Goal: Communication & Community: Connect with others

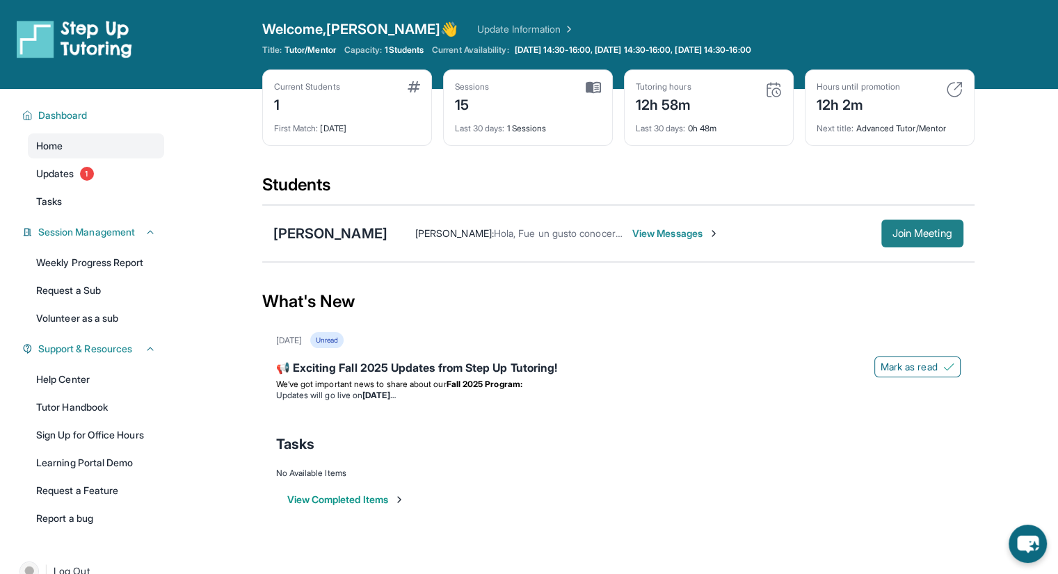
click at [892, 237] on span "Join Meeting" at bounding box center [922, 234] width 60 height 8
click at [50, 191] on link "Tasks" at bounding box center [96, 201] width 136 height 25
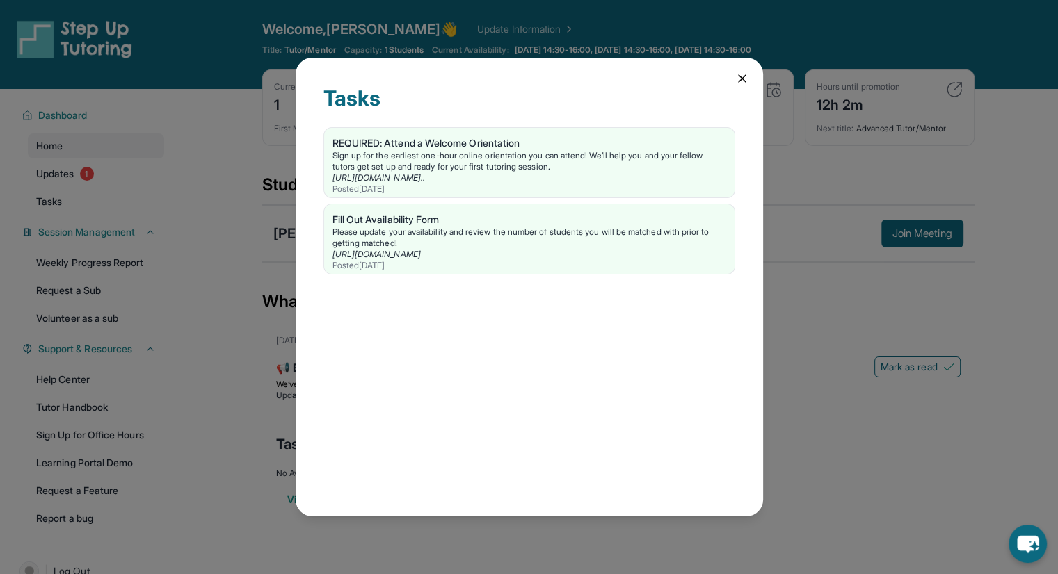
click at [64, 168] on div "Tasks REQUIRED: Attend a Welcome Orientation Sign up for the earliest one-hour …" at bounding box center [529, 287] width 1058 height 574
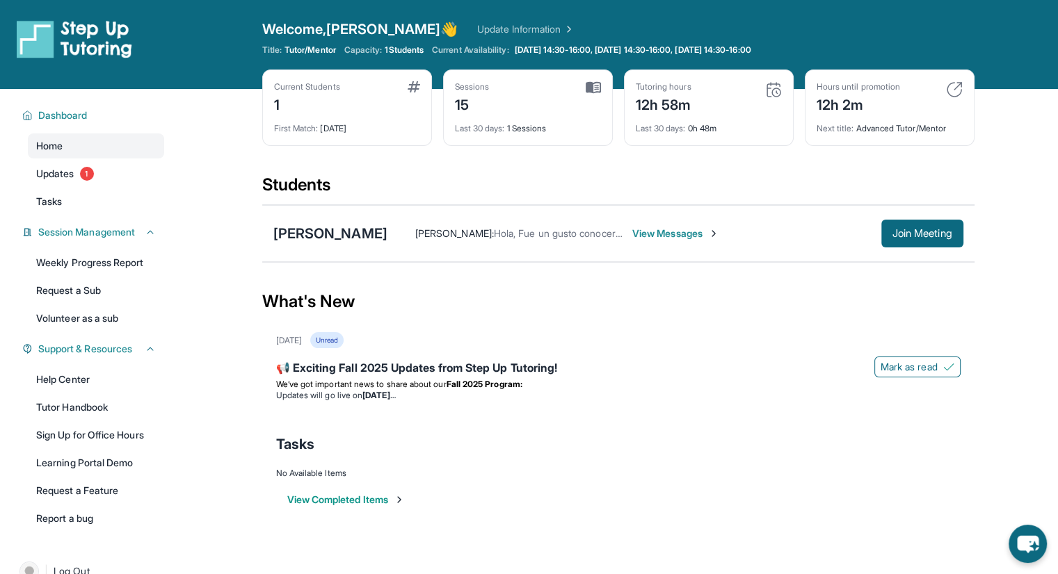
click at [64, 168] on span "Updates" at bounding box center [55, 174] width 38 height 14
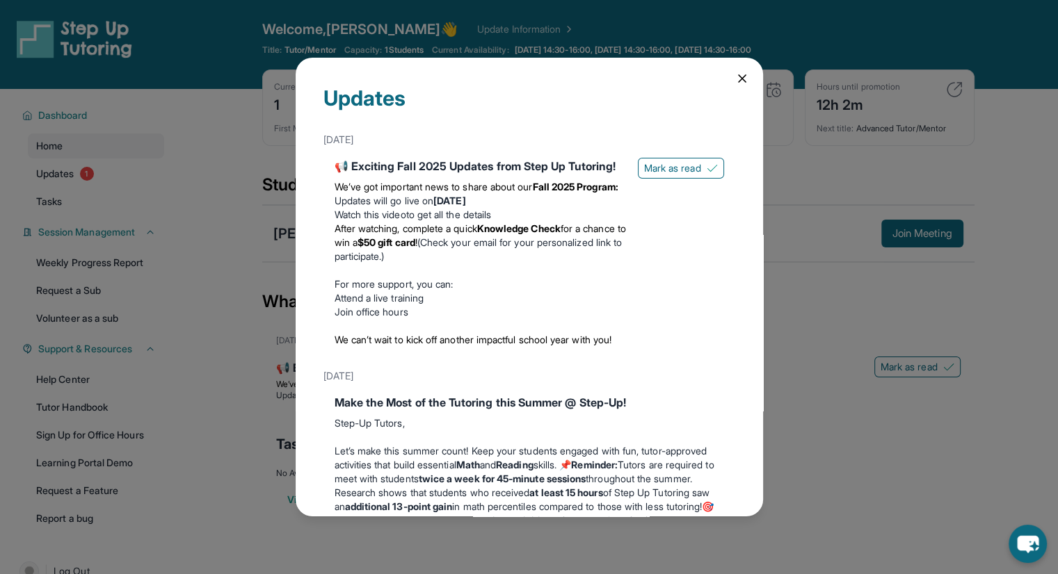
click at [308, 282] on div "Updates August 27th 📢 Exciting Fall 2025 Updates from Step Up Tutoring! We’ve g…" at bounding box center [529, 288] width 467 height 460
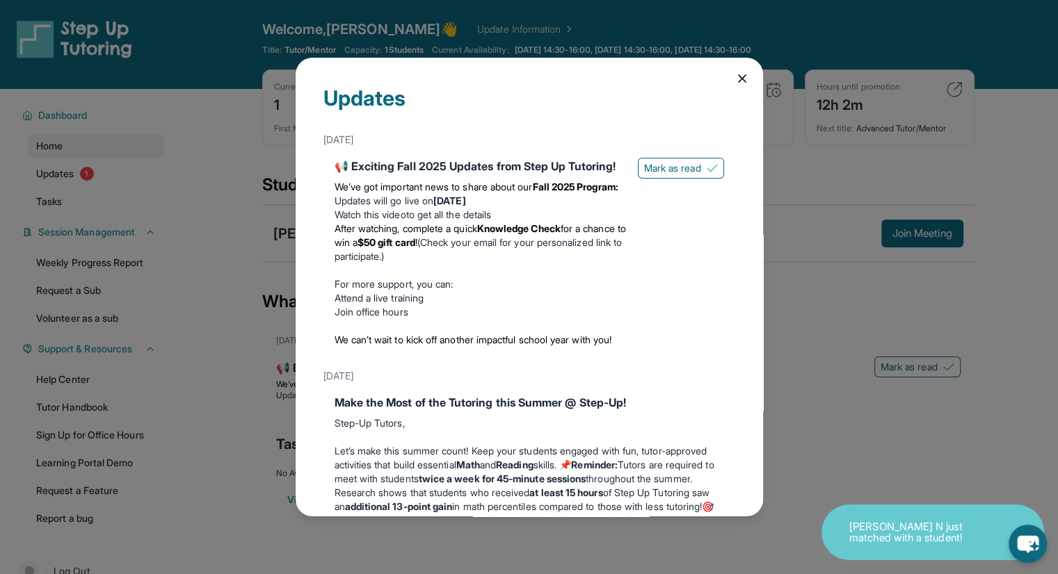
click at [739, 77] on icon at bounding box center [742, 78] width 7 height 7
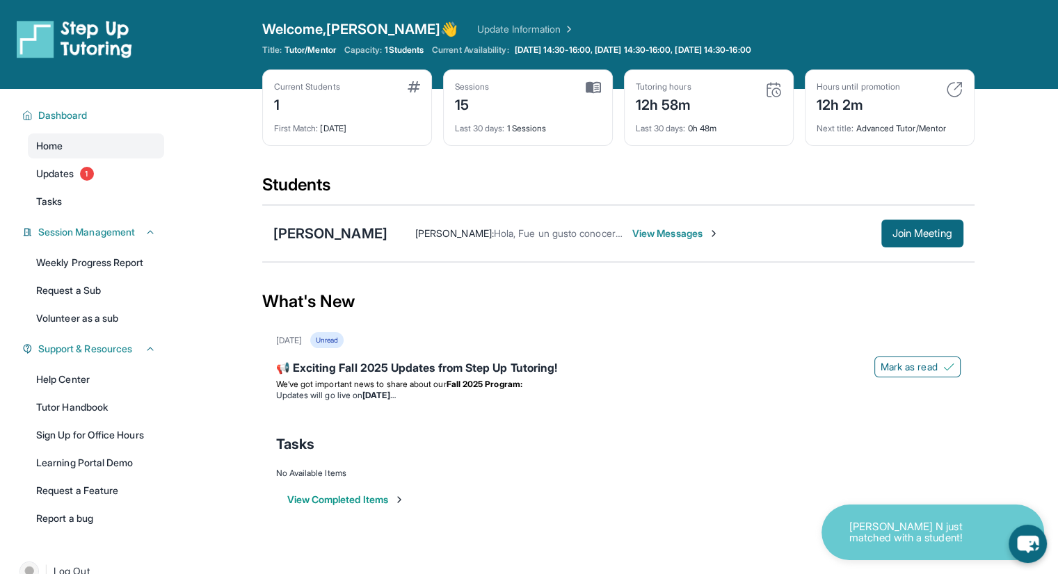
click at [909, 252] on div "Grecia Villegas Nicholas Aguilar : Hola, Fue un gusto conocerlos. Como recordat…" at bounding box center [618, 233] width 712 height 57
click at [915, 241] on button "Join Meeting" at bounding box center [922, 234] width 82 height 28
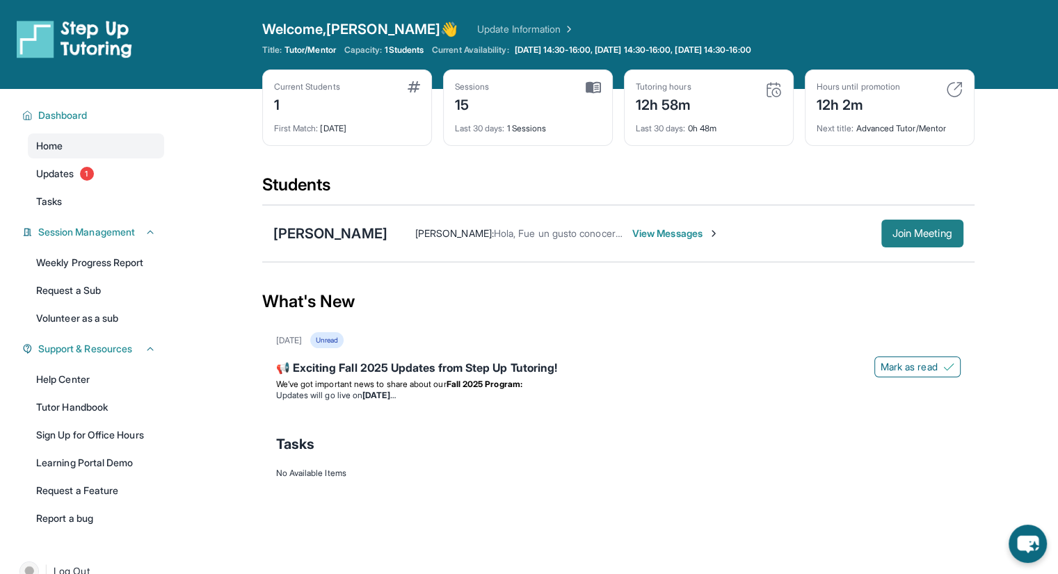
click at [884, 232] on button "Join Meeting" at bounding box center [922, 234] width 82 height 28
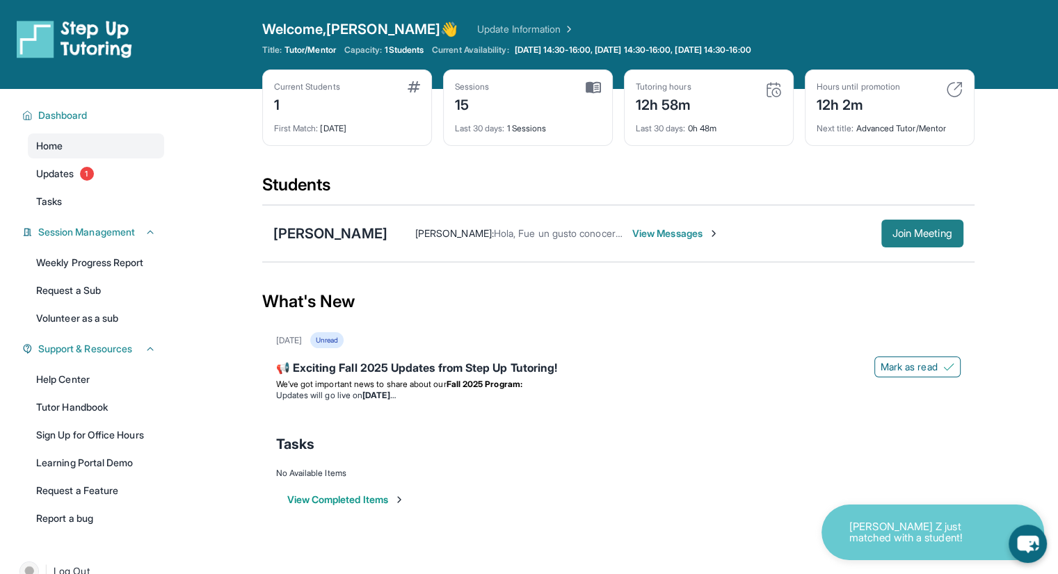
click at [915, 244] on button "Join Meeting" at bounding box center [922, 234] width 82 height 28
click at [332, 240] on div "[PERSON_NAME]" at bounding box center [330, 233] width 114 height 19
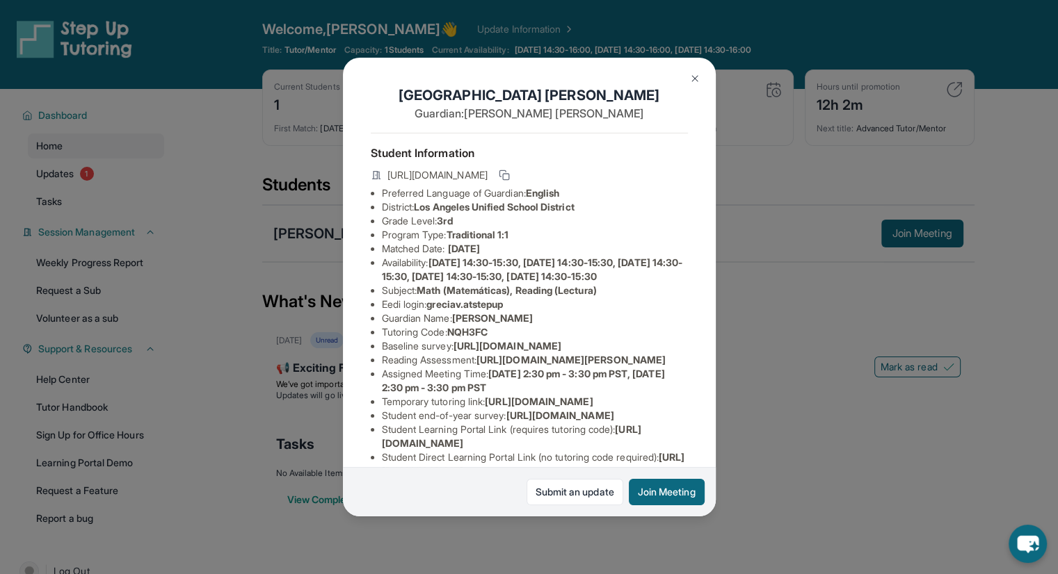
click at [682, 65] on div "[PERSON_NAME] Guardian: [PERSON_NAME] Student Information [URL][DOMAIN_NAME] Pr…" at bounding box center [529, 288] width 373 height 460
click at [696, 79] on img at bounding box center [694, 78] width 11 height 11
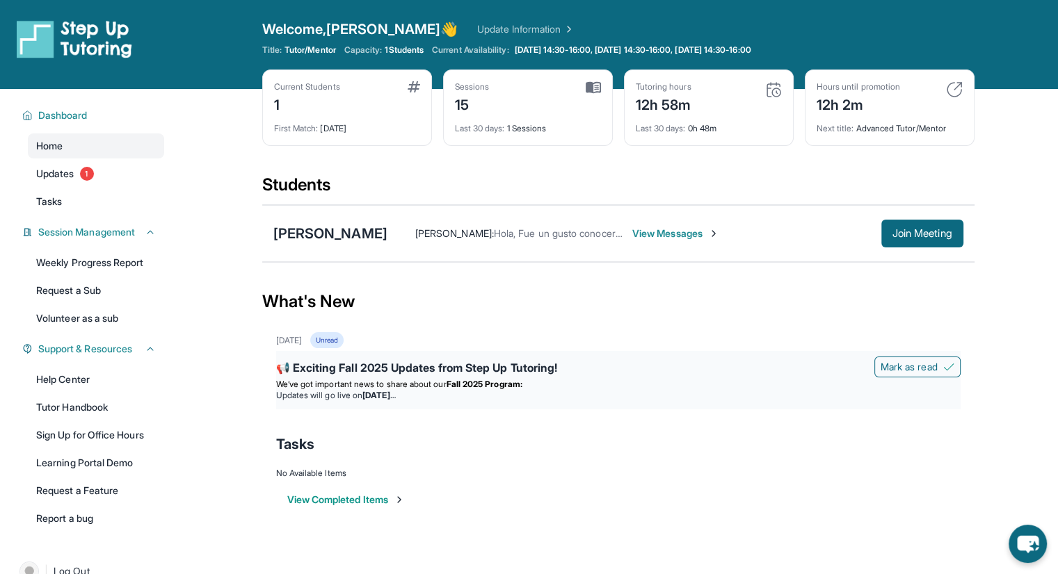
scroll to position [89, 0]
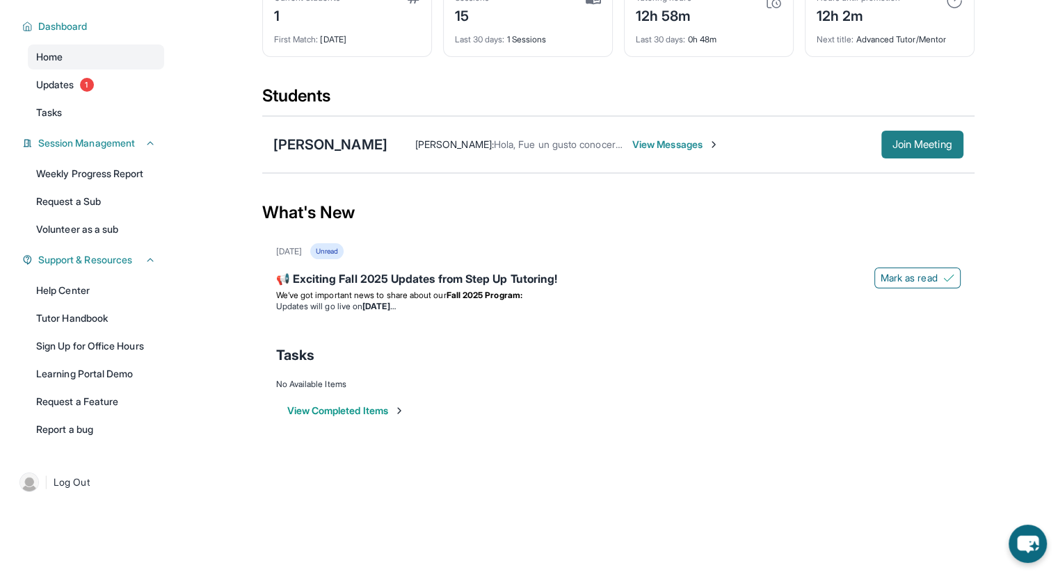
click at [907, 140] on span "Join Meeting" at bounding box center [922, 144] width 60 height 8
click at [919, 133] on button "Join Meeting" at bounding box center [922, 145] width 82 height 28
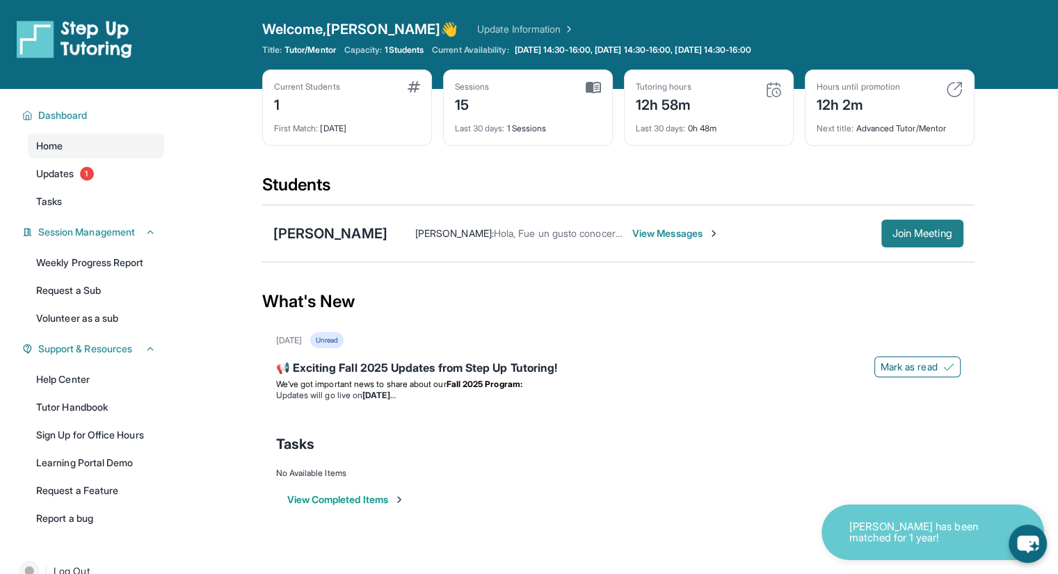
click at [929, 246] on button "Join Meeting" at bounding box center [922, 234] width 82 height 28
